Goal: Task Accomplishment & Management: Use online tool/utility

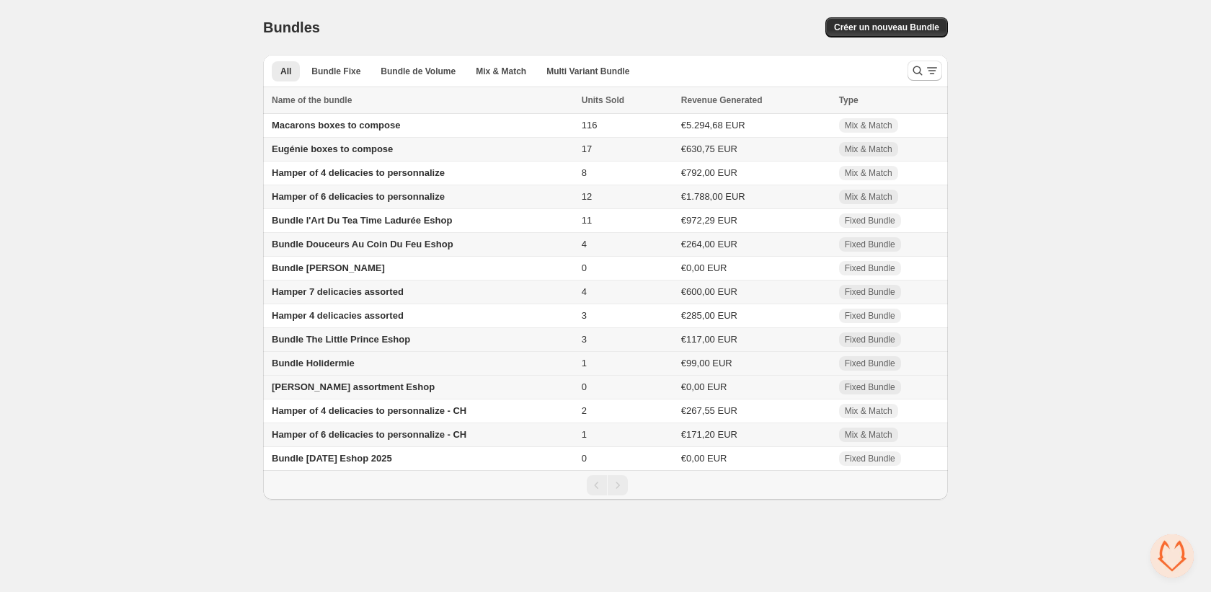
click at [312, 368] on span "Bundle Holidermie" at bounding box center [313, 362] width 83 height 11
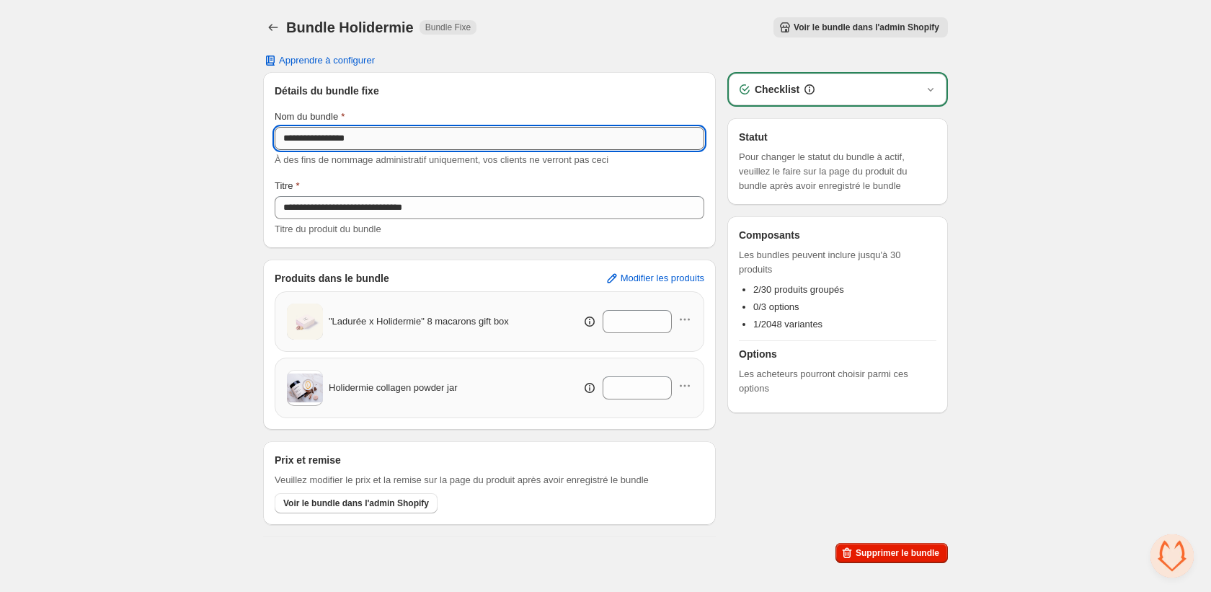
click at [324, 146] on input "**********" at bounding box center [489, 138] width 429 height 23
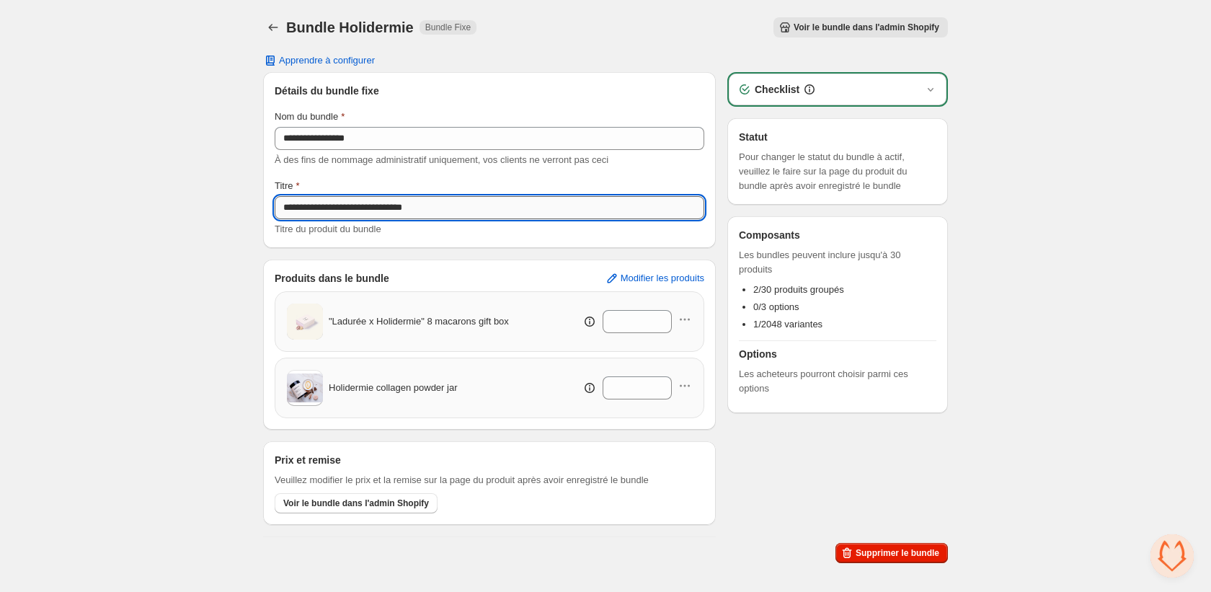
click at [472, 209] on input "**********" at bounding box center [489, 207] width 429 height 23
click at [271, 27] on icon "Back" at bounding box center [273, 27] width 14 height 14
